Goal: Transaction & Acquisition: Purchase product/service

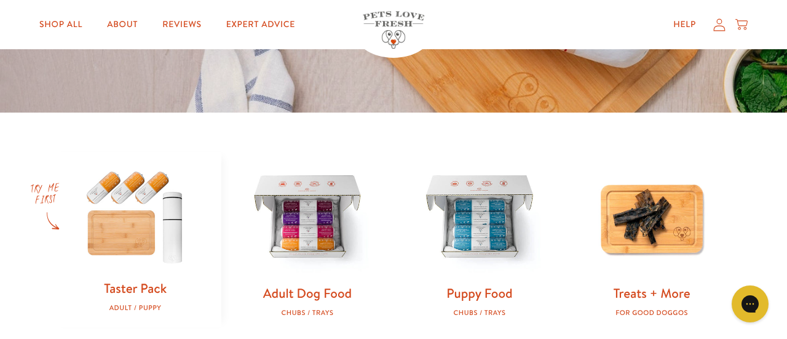
scroll to position [325, 0]
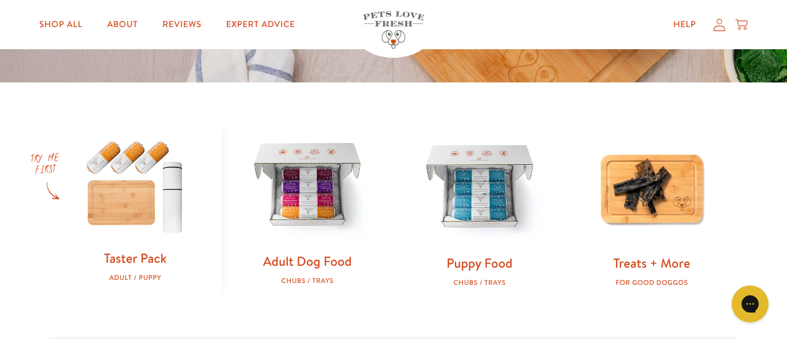
click at [313, 195] on img at bounding box center [307, 186] width 133 height 133
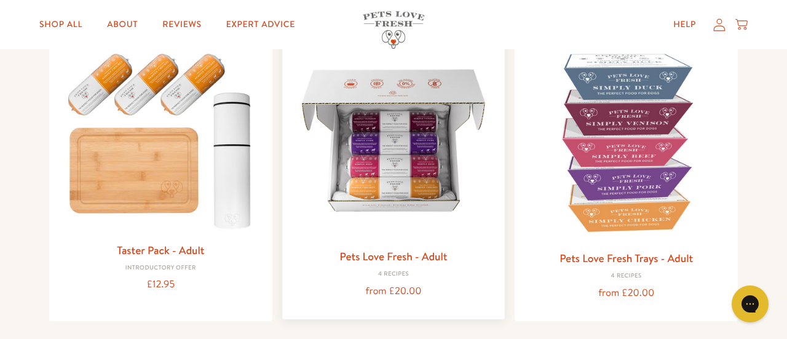
click at [396, 176] on img at bounding box center [393, 140] width 203 height 203
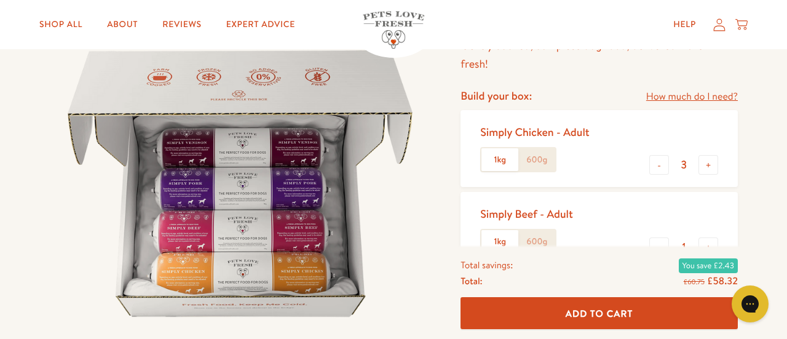
click at [546, 163] on label "600g" at bounding box center [536, 159] width 37 height 23
click at [0, 0] on input "600g" at bounding box center [0, 0] width 0 height 0
click at [660, 165] on button "-" at bounding box center [659, 165] width 20 height 20
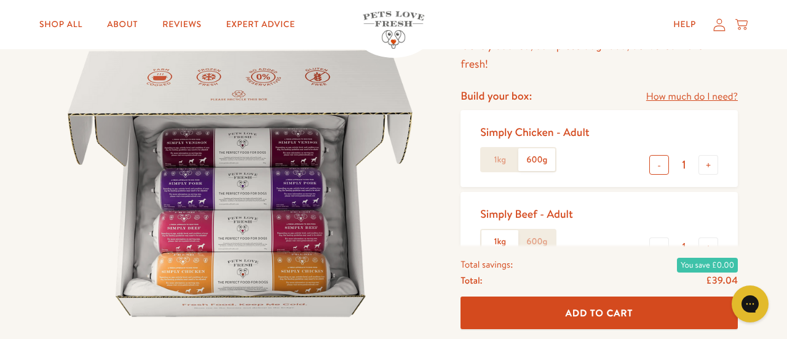
type input "0"
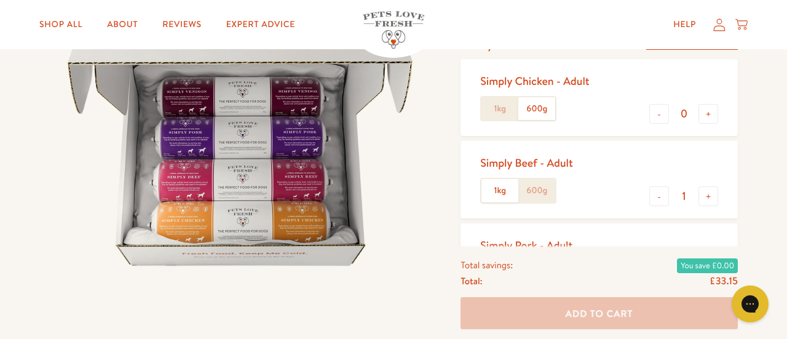
scroll to position [181, 0]
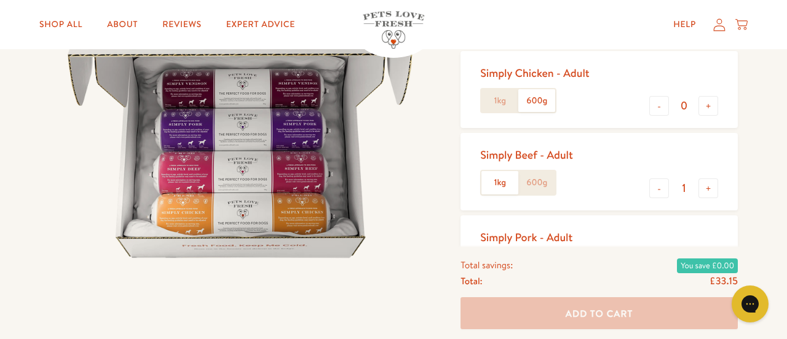
click at [537, 182] on label "600g" at bounding box center [536, 182] width 37 height 23
click at [0, 0] on input "600g" at bounding box center [0, 0] width 0 height 0
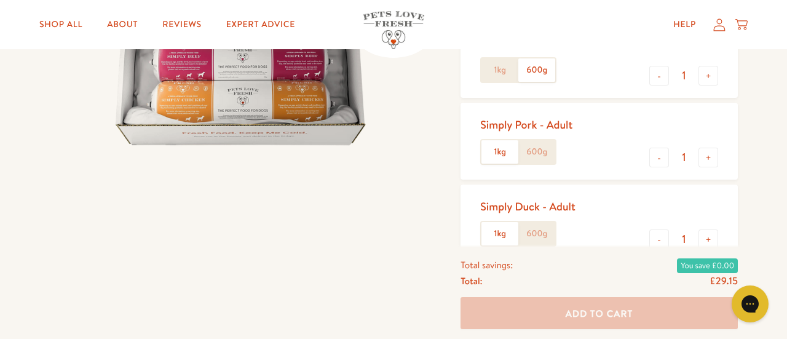
scroll to position [297, 0]
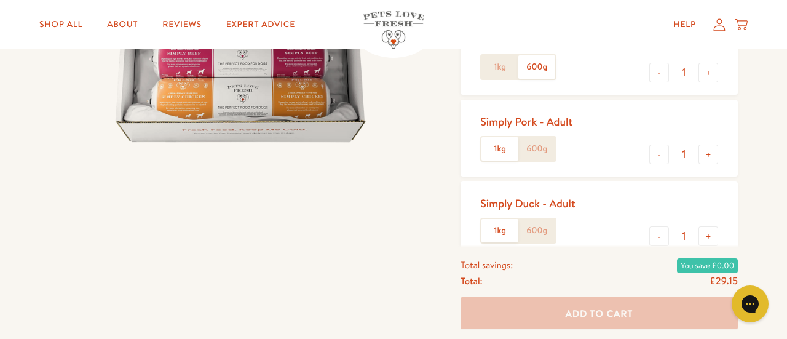
click at [543, 148] on label "600g" at bounding box center [536, 148] width 37 height 23
click at [0, 0] on input "600g" at bounding box center [0, 0] width 0 height 0
drag, startPoint x: 534, startPoint y: 229, endPoint x: 559, endPoint y: 207, distance: 34.0
click at [534, 229] on label "600g" at bounding box center [536, 230] width 37 height 23
click at [0, 0] on input "600g" at bounding box center [0, 0] width 0 height 0
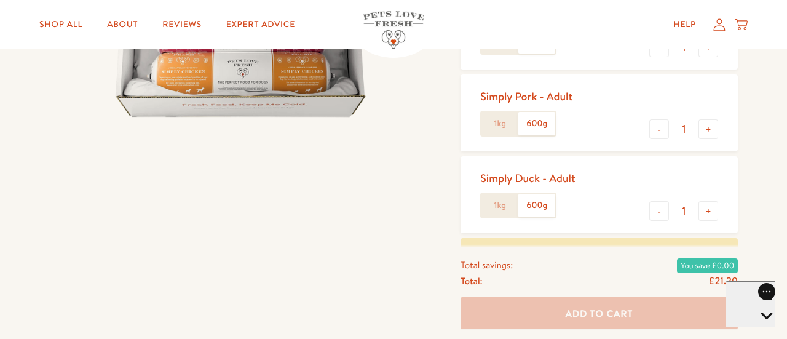
scroll to position [328, 0]
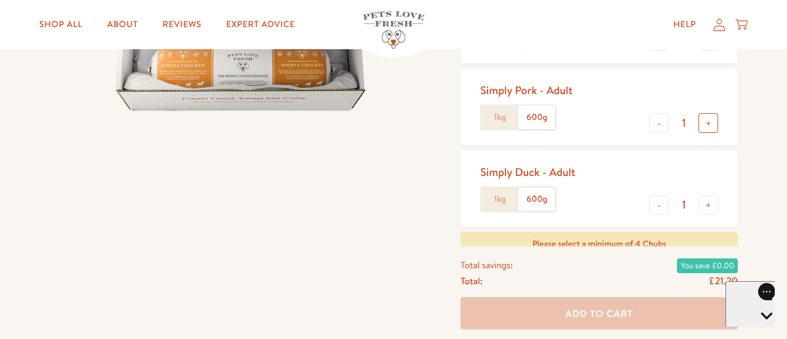
click at [717, 127] on button "+" at bounding box center [708, 123] width 20 height 20
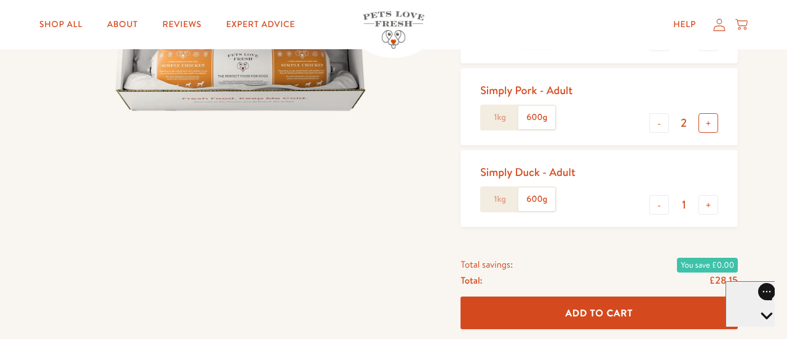
click at [713, 127] on button "+" at bounding box center [708, 123] width 20 height 20
type input "3"
click at [709, 207] on button "+" at bounding box center [708, 205] width 20 height 20
click at [661, 205] on button "-" at bounding box center [659, 205] width 20 height 20
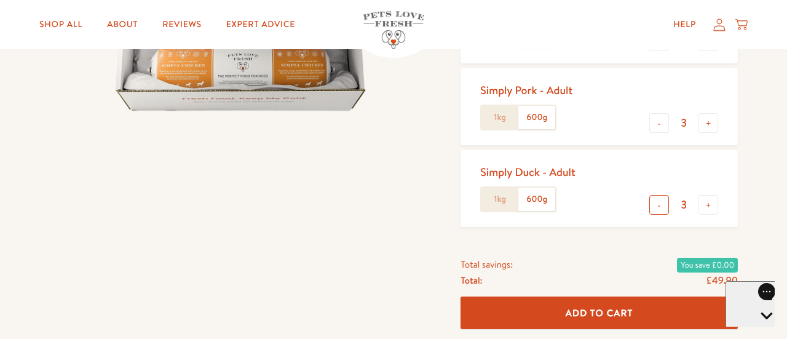
type input "2"
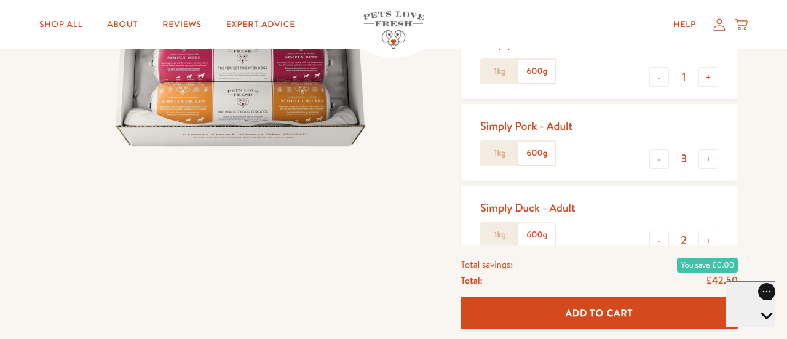
scroll to position [287, 0]
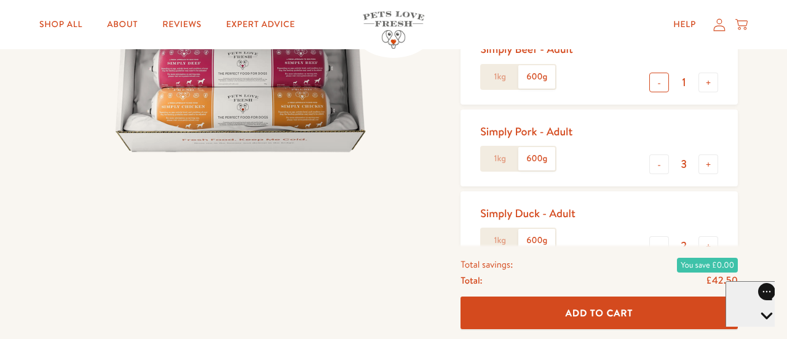
click at [658, 84] on button "-" at bounding box center [659, 83] width 20 height 20
type input "0"
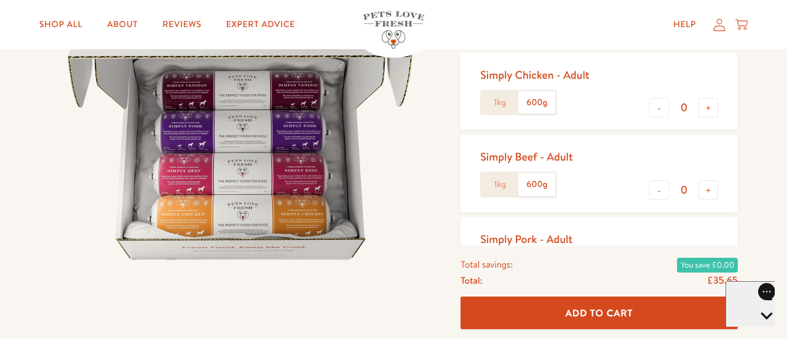
scroll to position [215, 0]
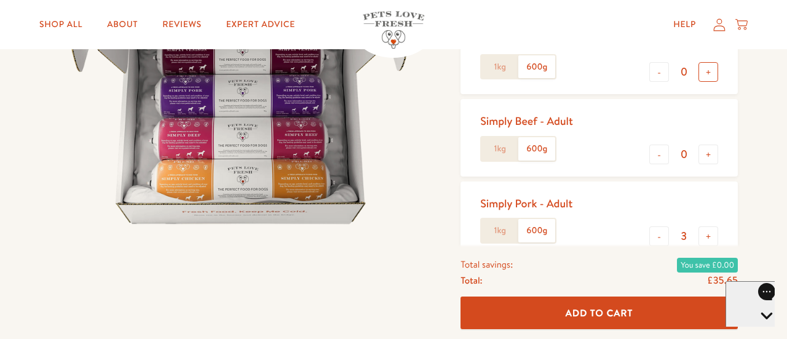
click at [700, 77] on button "+" at bounding box center [708, 72] width 20 height 20
type input "1"
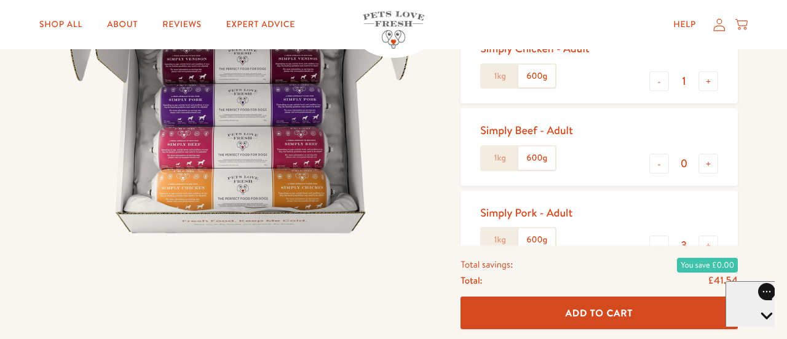
scroll to position [195, 0]
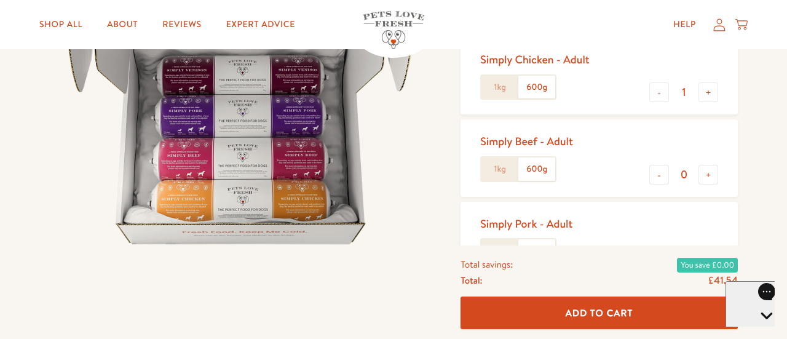
click at [589, 318] on span "Add To Cart" at bounding box center [599, 312] width 68 height 13
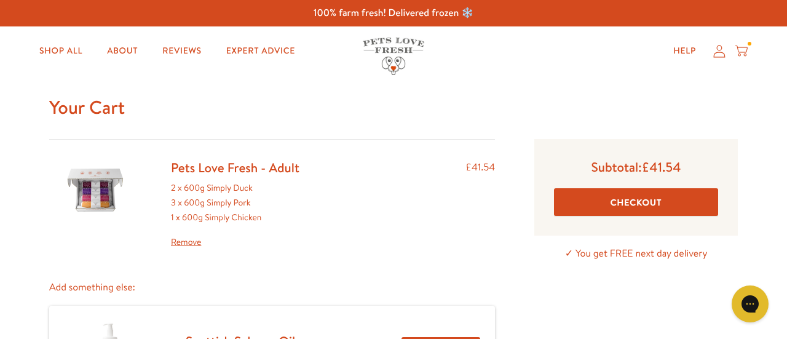
click at [621, 205] on button "Checkout" at bounding box center [636, 202] width 164 height 28
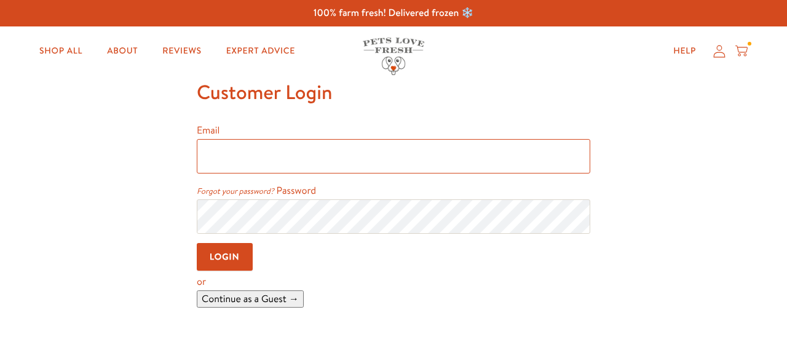
click at [246, 157] on input "Email" at bounding box center [393, 156] width 393 height 34
click at [255, 155] on input "Email" at bounding box center [393, 156] width 393 height 34
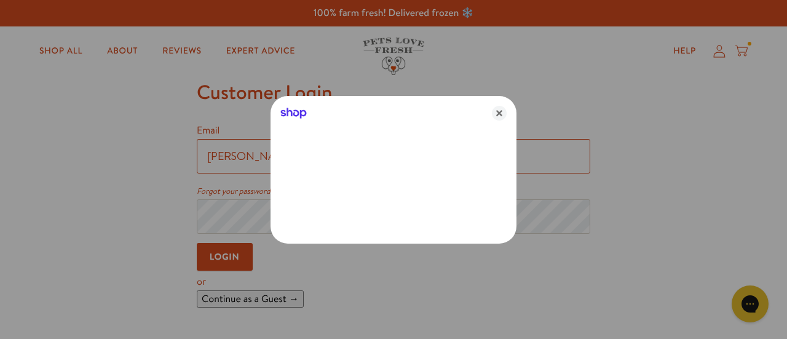
type input "[PERSON_NAME][EMAIL_ADDRESS][DOMAIN_NAME]"
